Goal: Find specific page/section: Find specific page/section

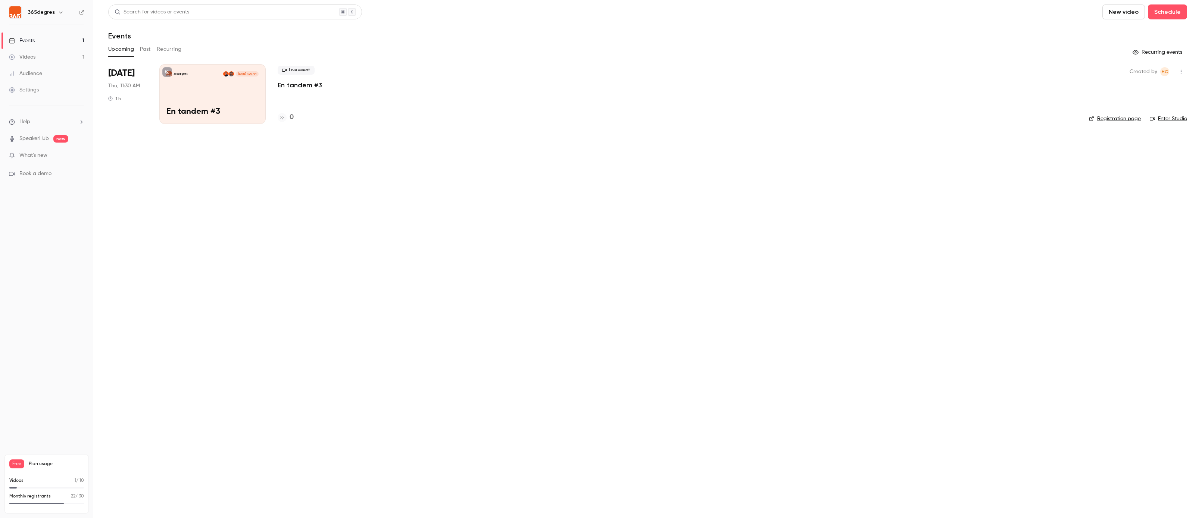
click at [143, 50] on button "Past" at bounding box center [145, 49] width 11 height 12
